Goal: Task Accomplishment & Management: Manage account settings

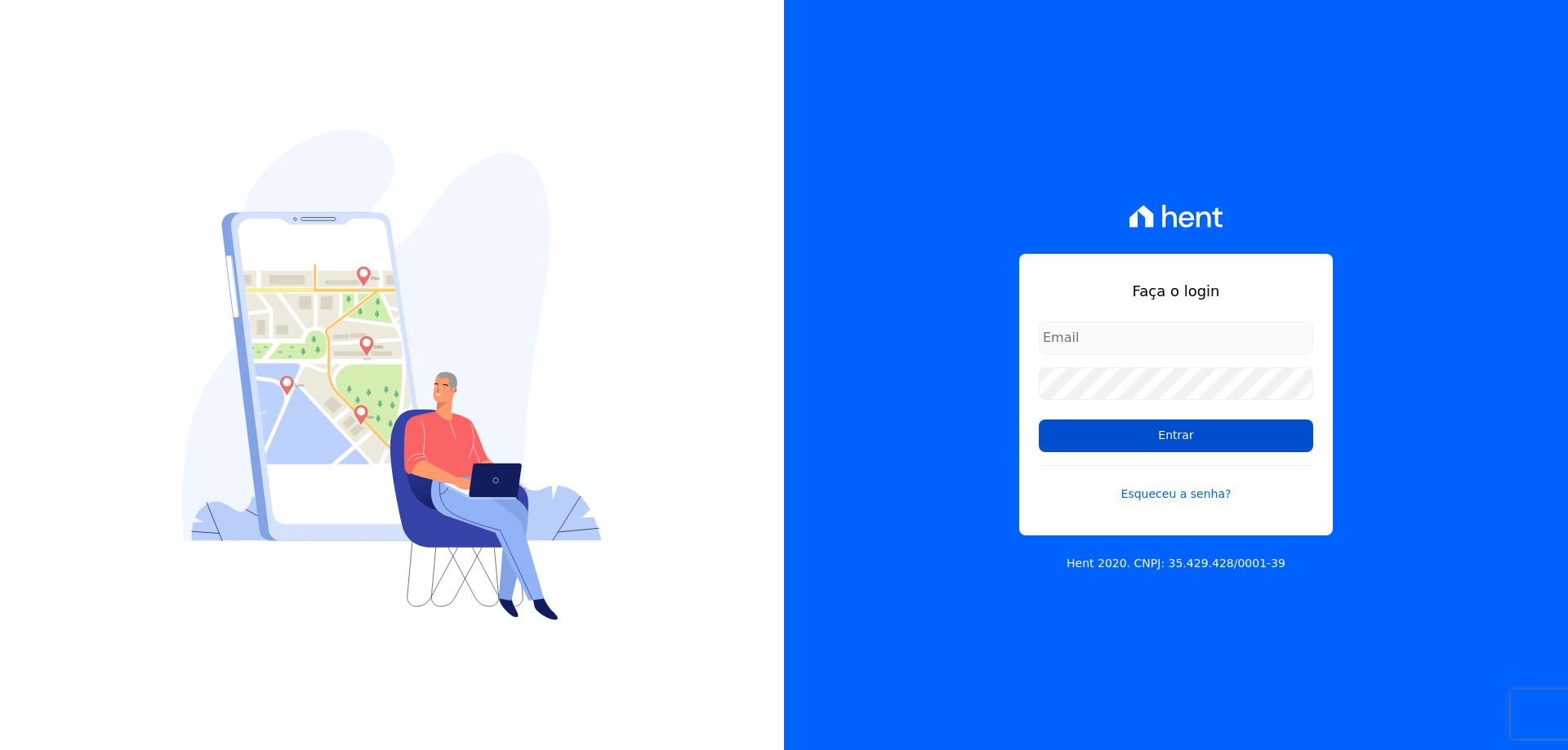
type input "[EMAIL_ADDRESS][DOMAIN_NAME]"
click at [1224, 444] on input "Entrar" at bounding box center [1176, 435] width 275 height 33
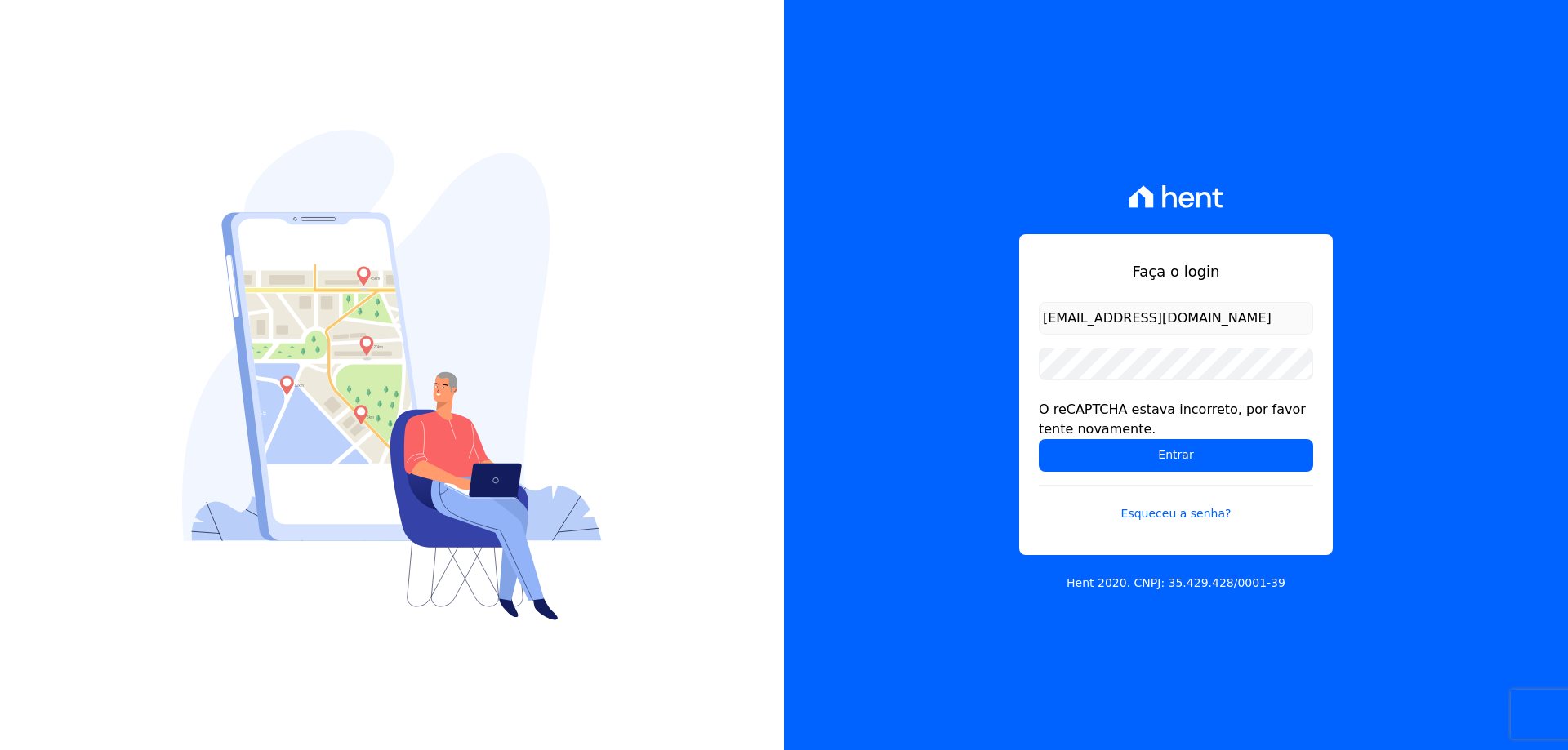
click at [917, 510] on div "Faça o login [EMAIL_ADDRESS][DOMAIN_NAME] O reCAPTCHA estava incorreto, por fav…" at bounding box center [1176, 375] width 784 height 750
click at [1152, 460] on input "Entrar" at bounding box center [1176, 455] width 275 height 33
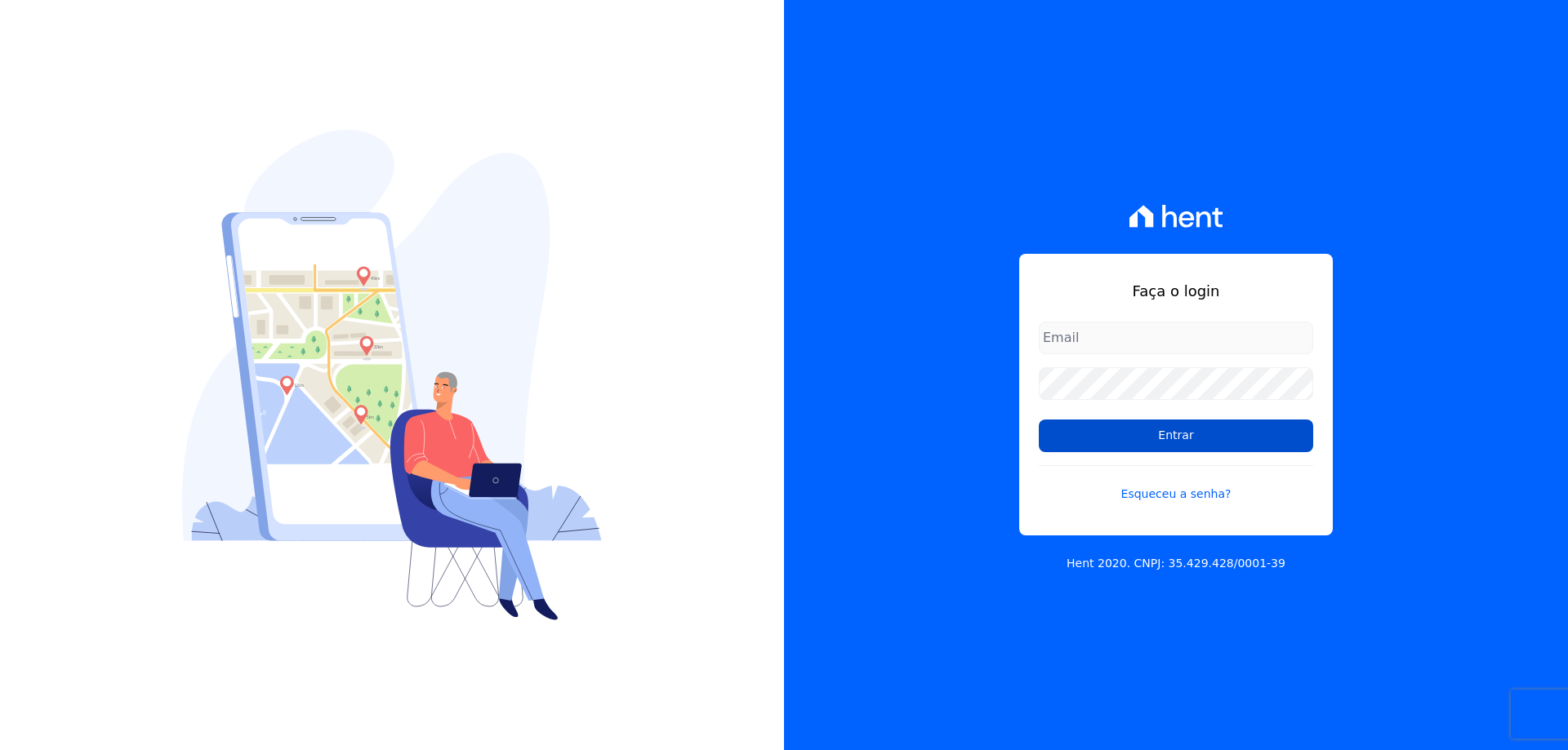
type input "[EMAIL_ADDRESS][DOMAIN_NAME]"
click at [1277, 433] on input "Entrar" at bounding box center [1176, 435] width 275 height 33
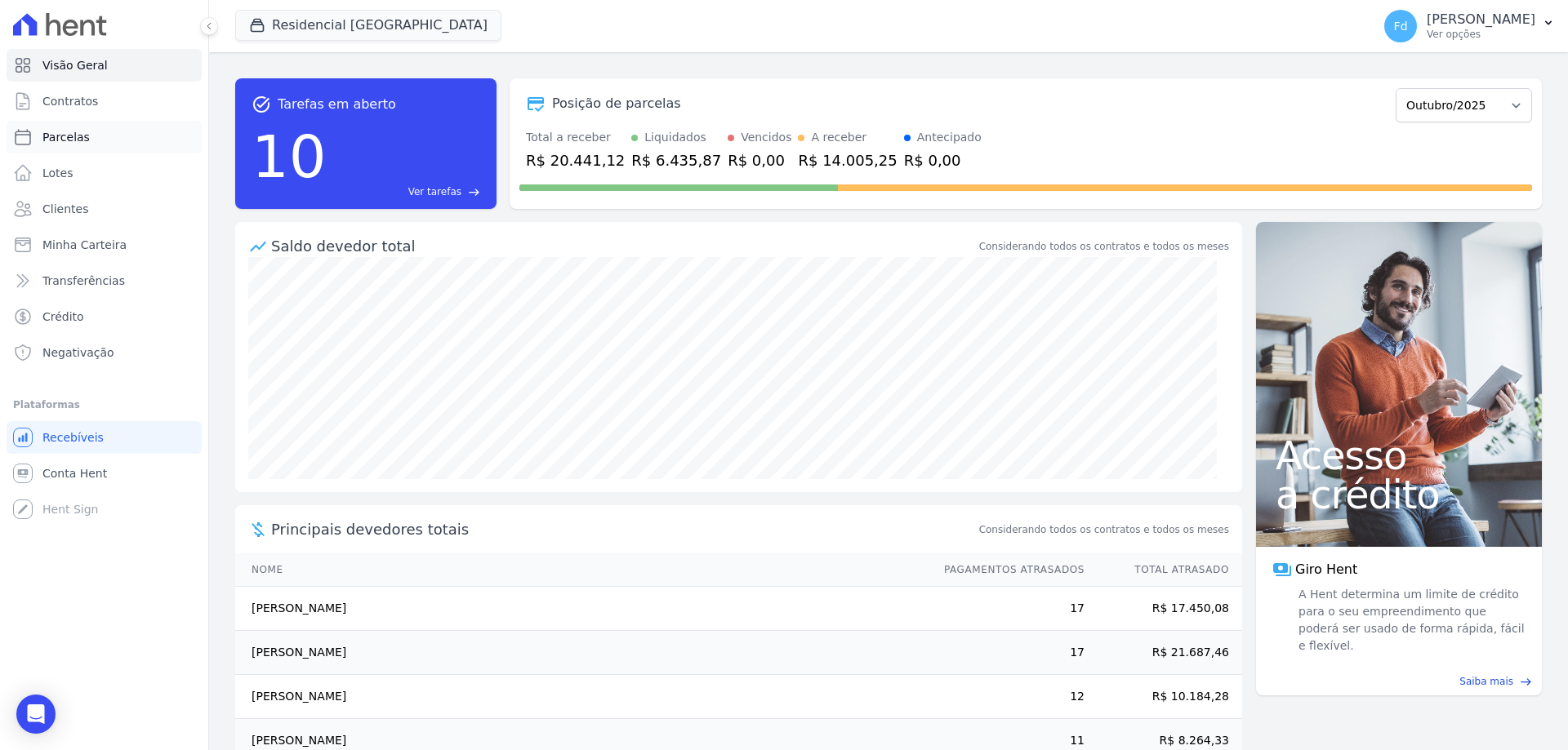
click at [62, 144] on span "Parcelas" at bounding box center [65, 136] width 48 height 16
select select
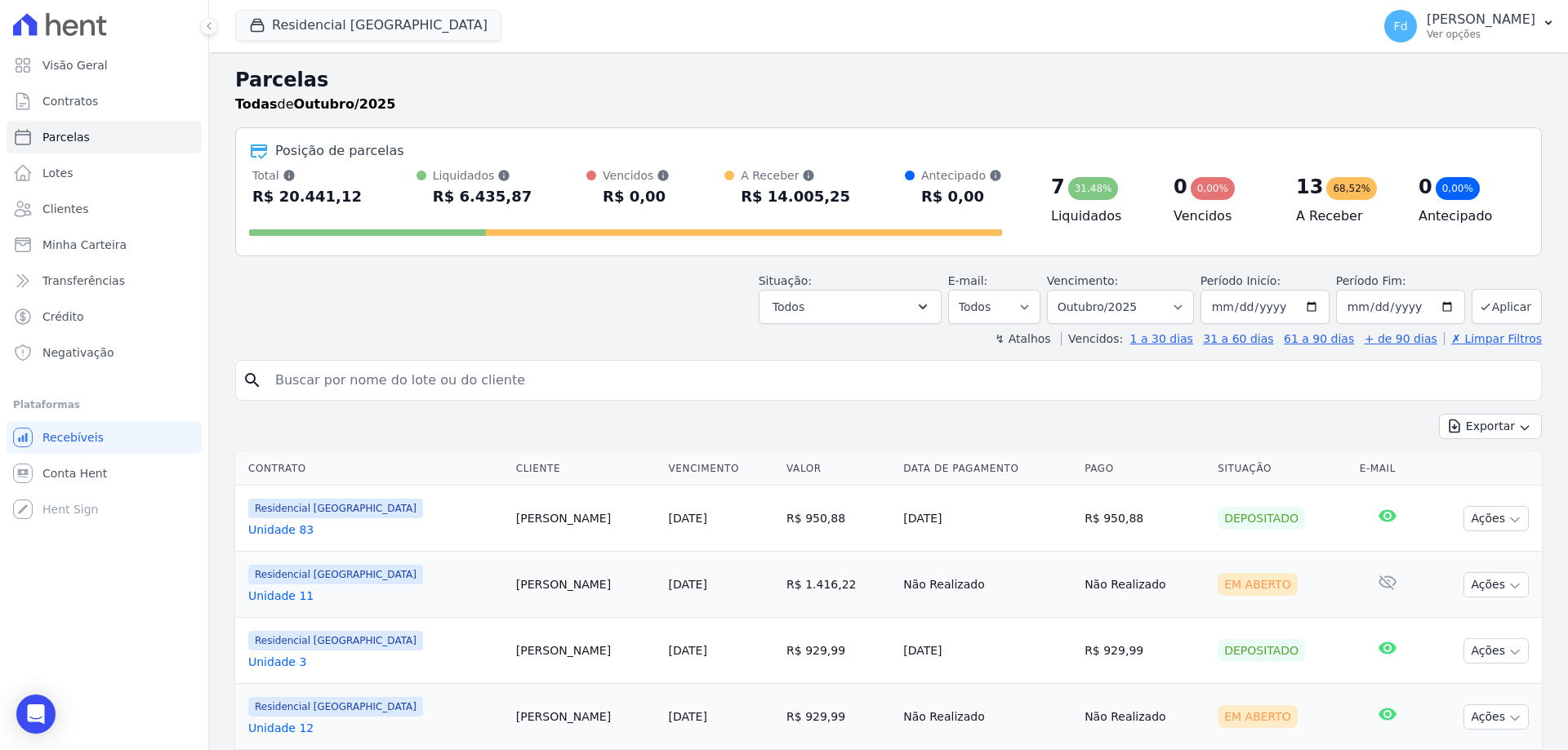
click at [270, 729] on link "Unidade 12" at bounding box center [376, 728] width 255 height 16
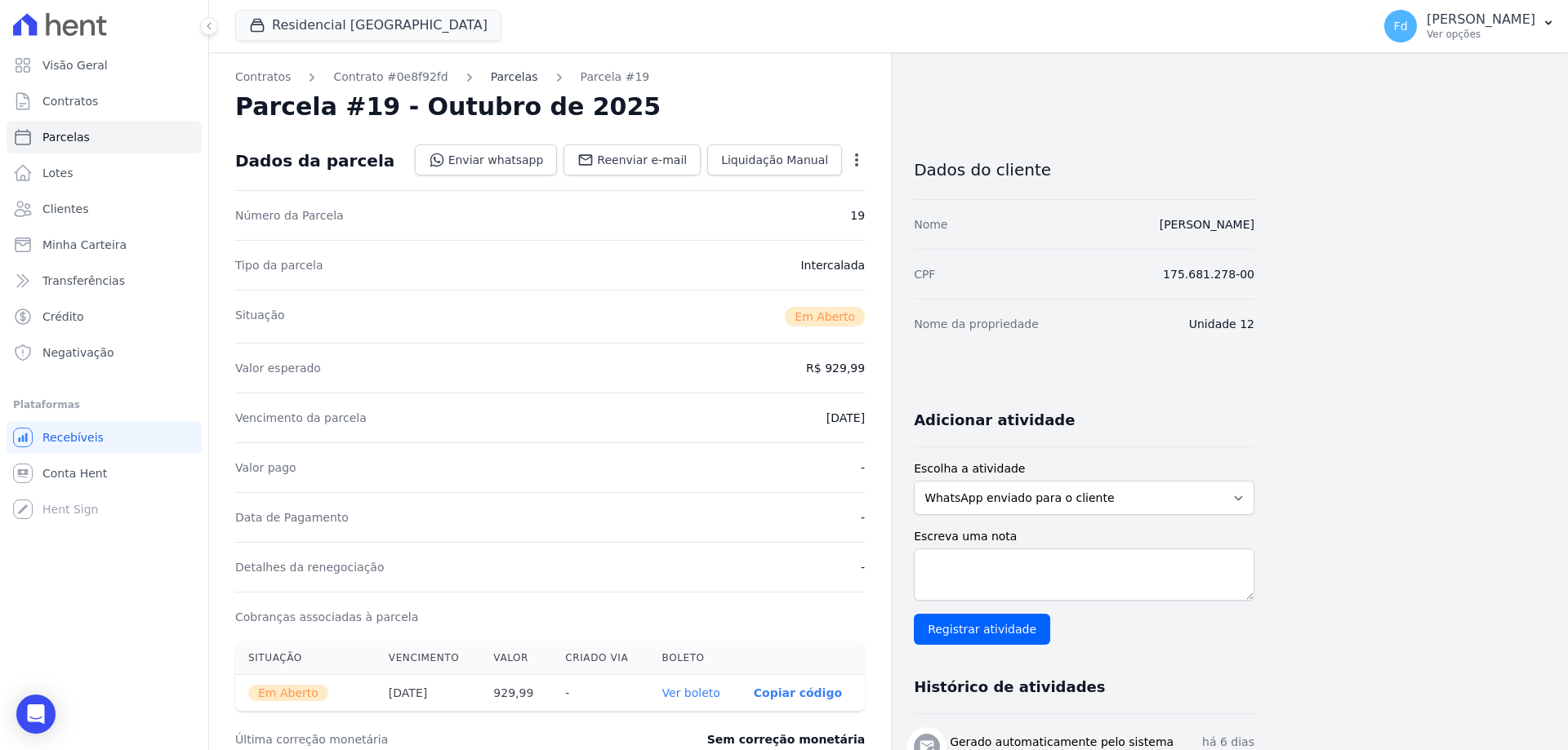
click at [492, 73] on link "Parcelas" at bounding box center [514, 77] width 48 height 17
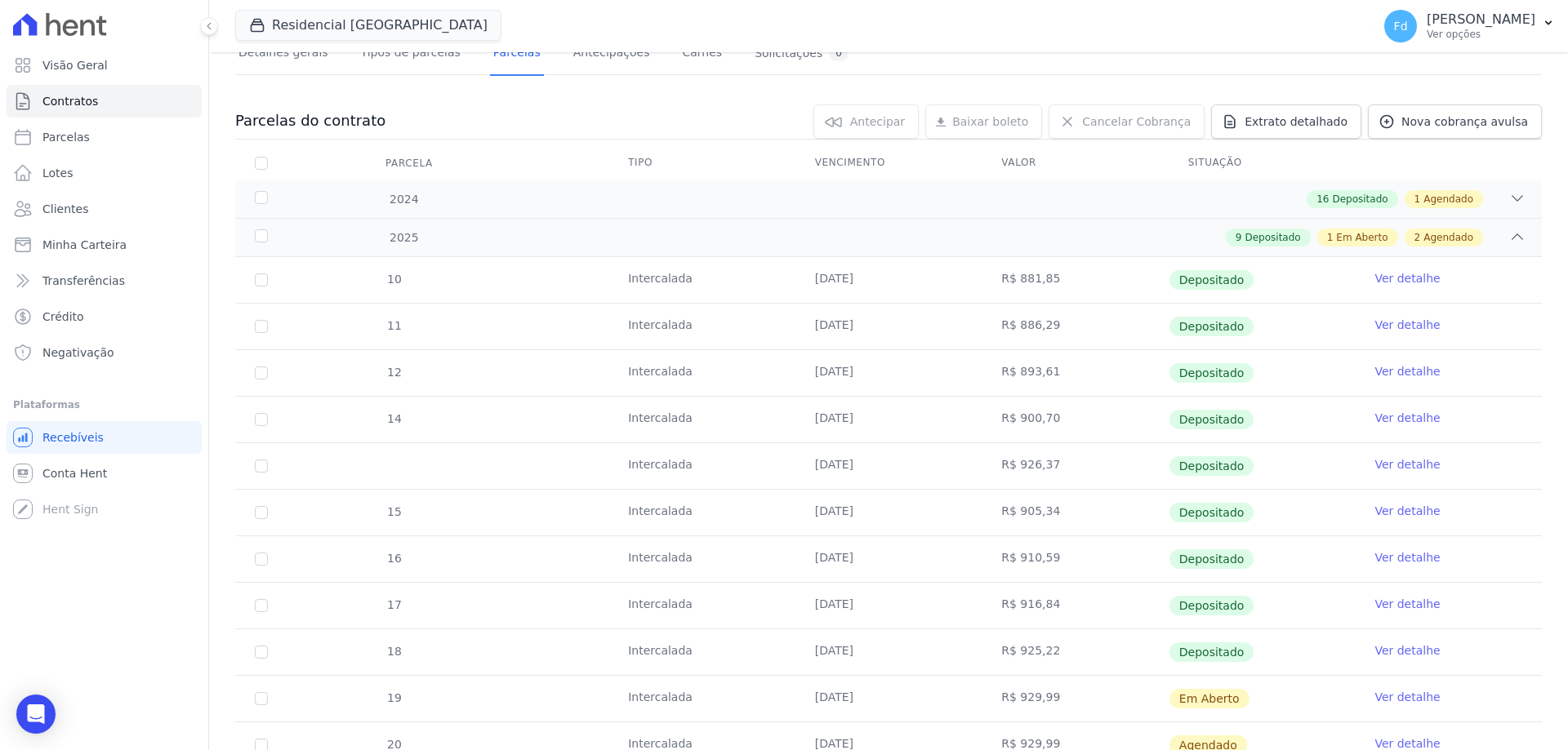
scroll to position [316, 0]
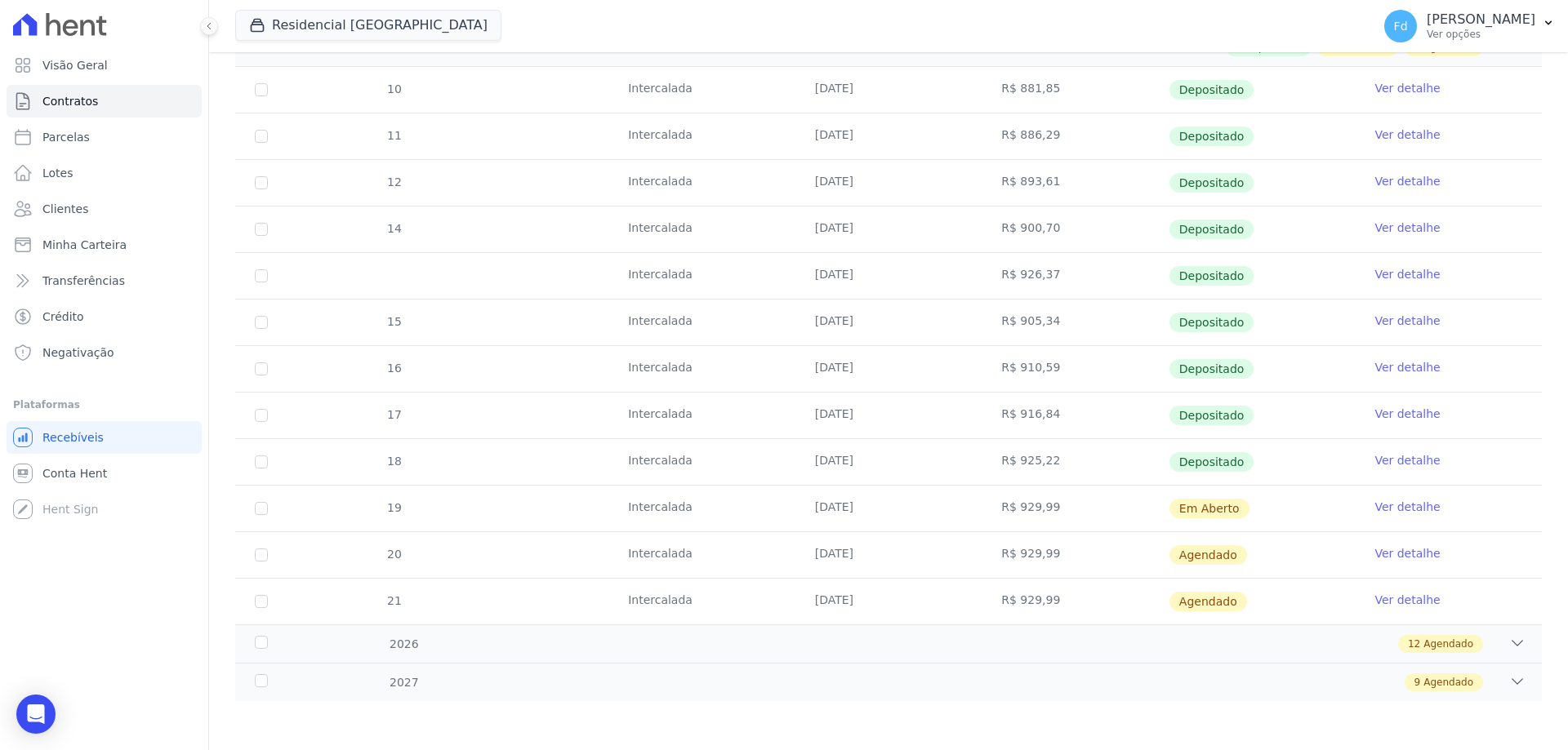
click at [1412, 508] on link "Ver detalhe" at bounding box center [1407, 506] width 65 height 16
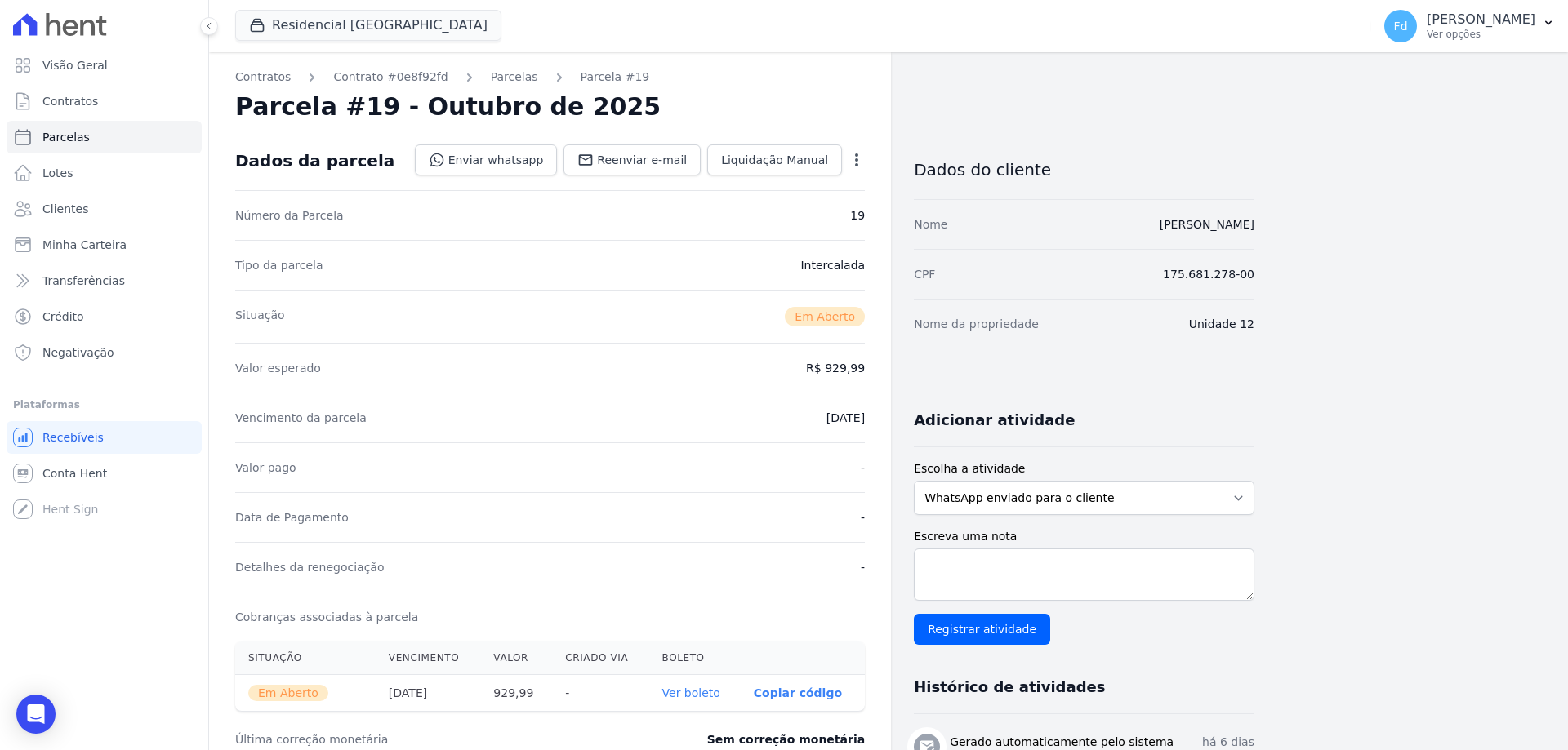
scroll to position [245, 0]
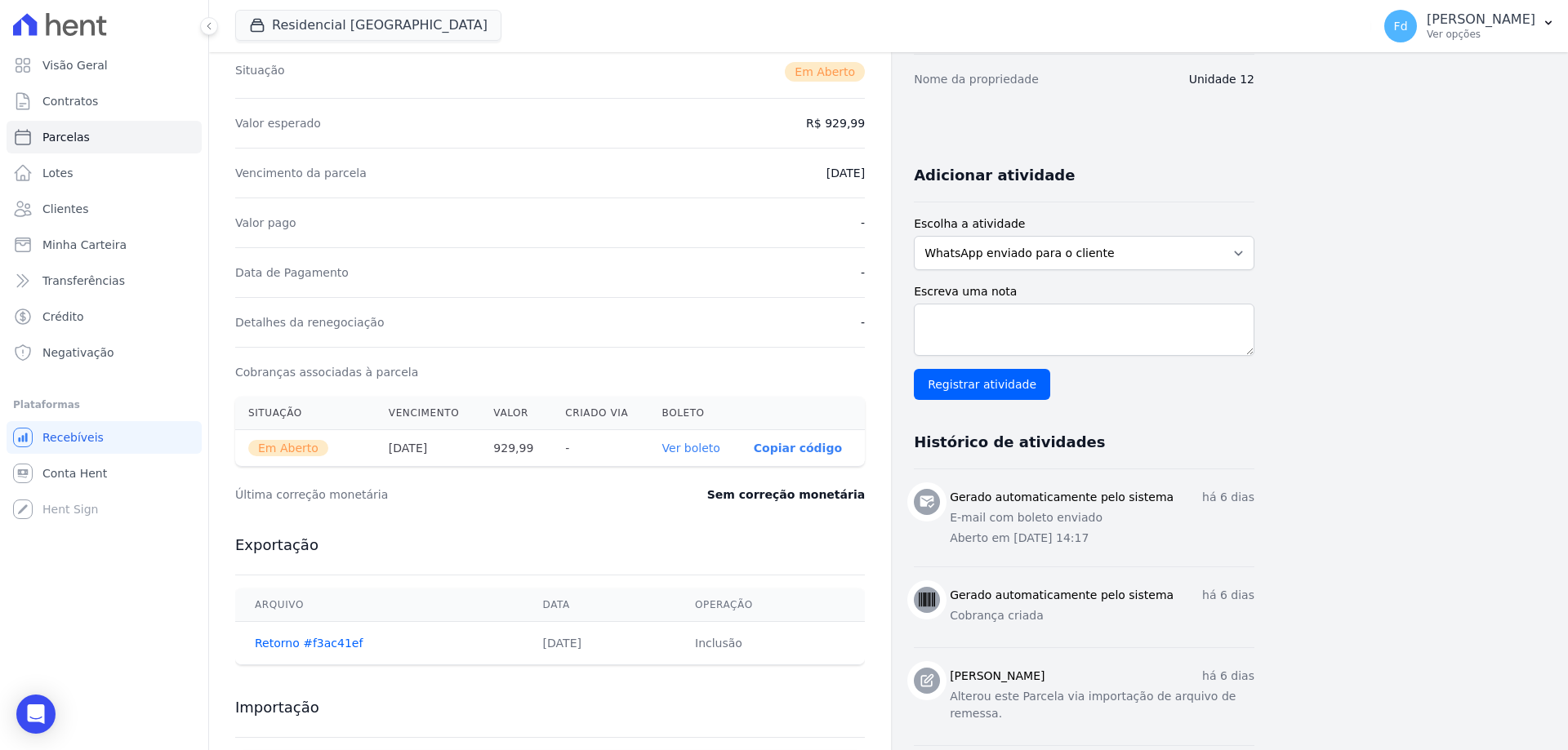
click at [715, 450] on link "Ver boleto" at bounding box center [691, 448] width 58 height 13
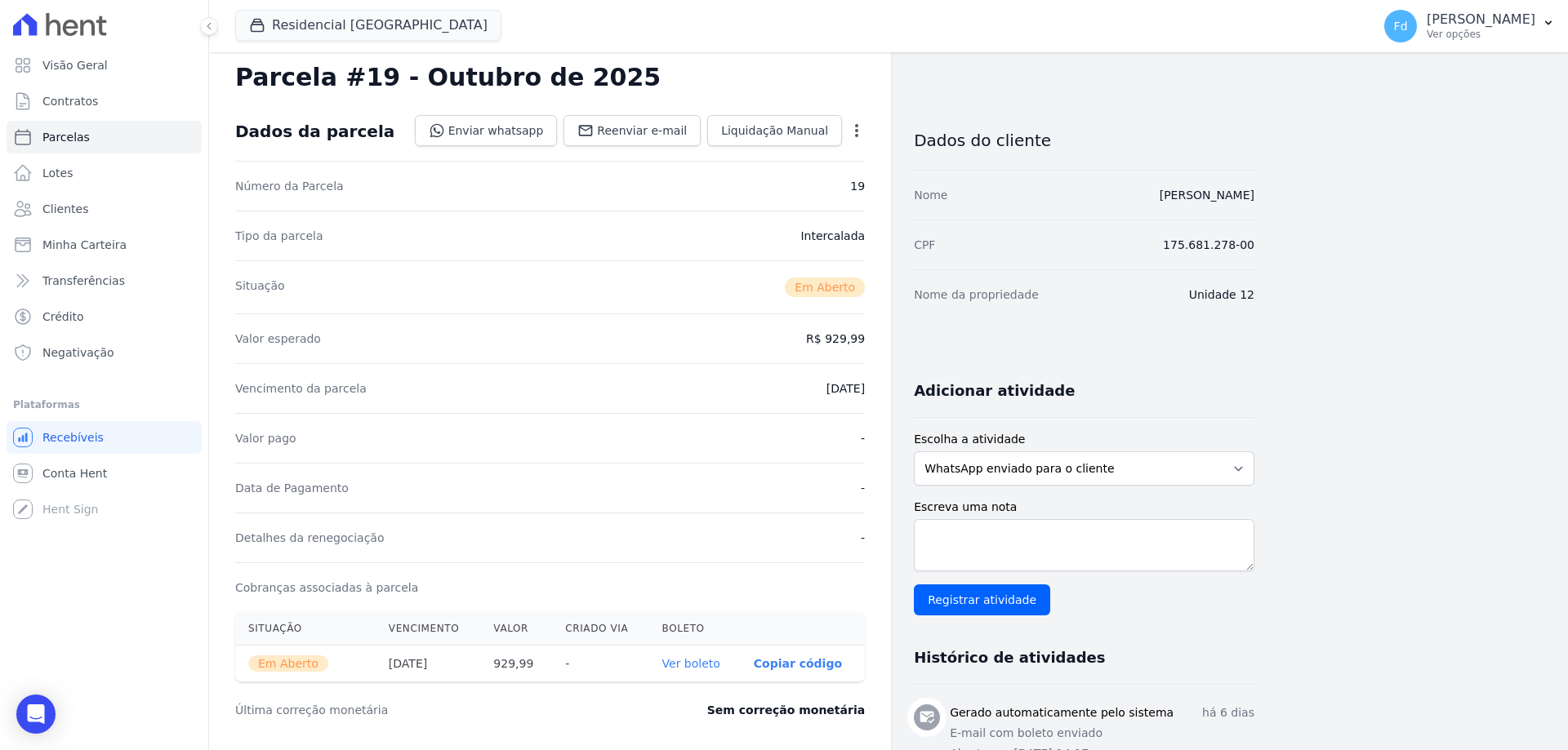
scroll to position [0, 0]
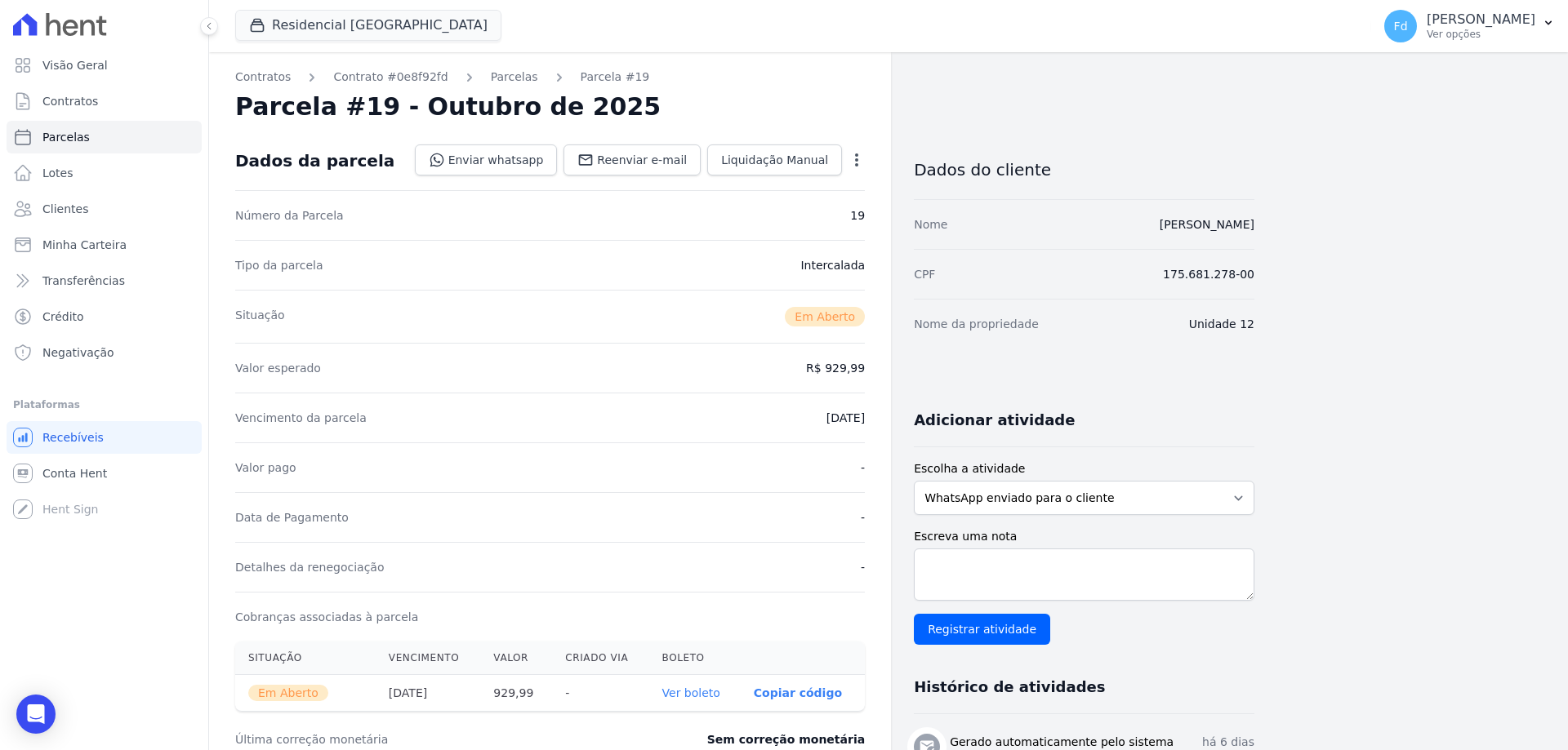
click at [65, 17] on icon at bounding box center [60, 24] width 94 height 22
click at [42, 29] on icon at bounding box center [60, 24] width 94 height 22
click at [22, 21] on icon at bounding box center [60, 24] width 94 height 22
